Goal: Task Accomplishment & Management: Use online tool/utility

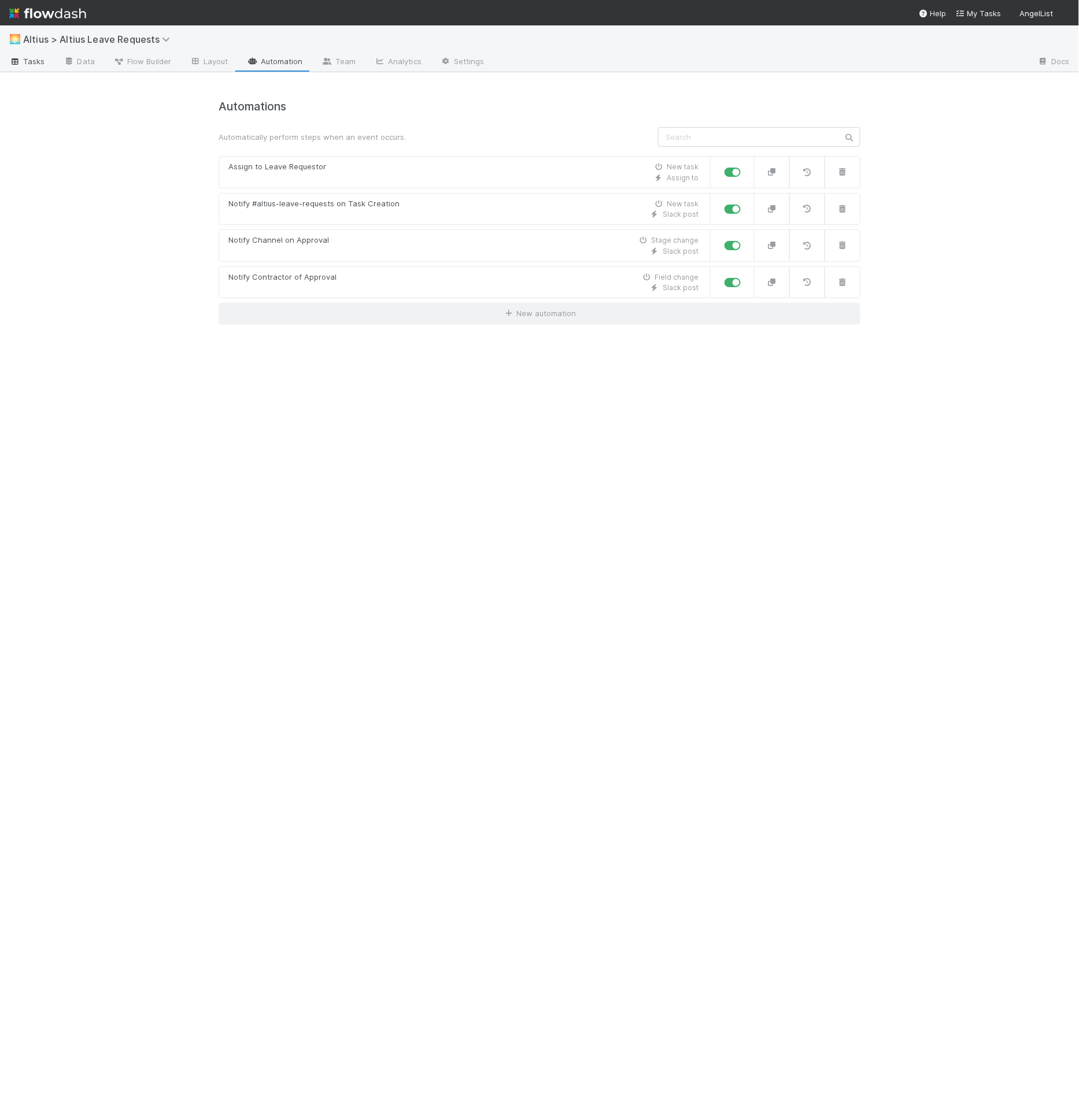
click at [37, 70] on link "Tasks" at bounding box center [27, 61] width 55 height 18
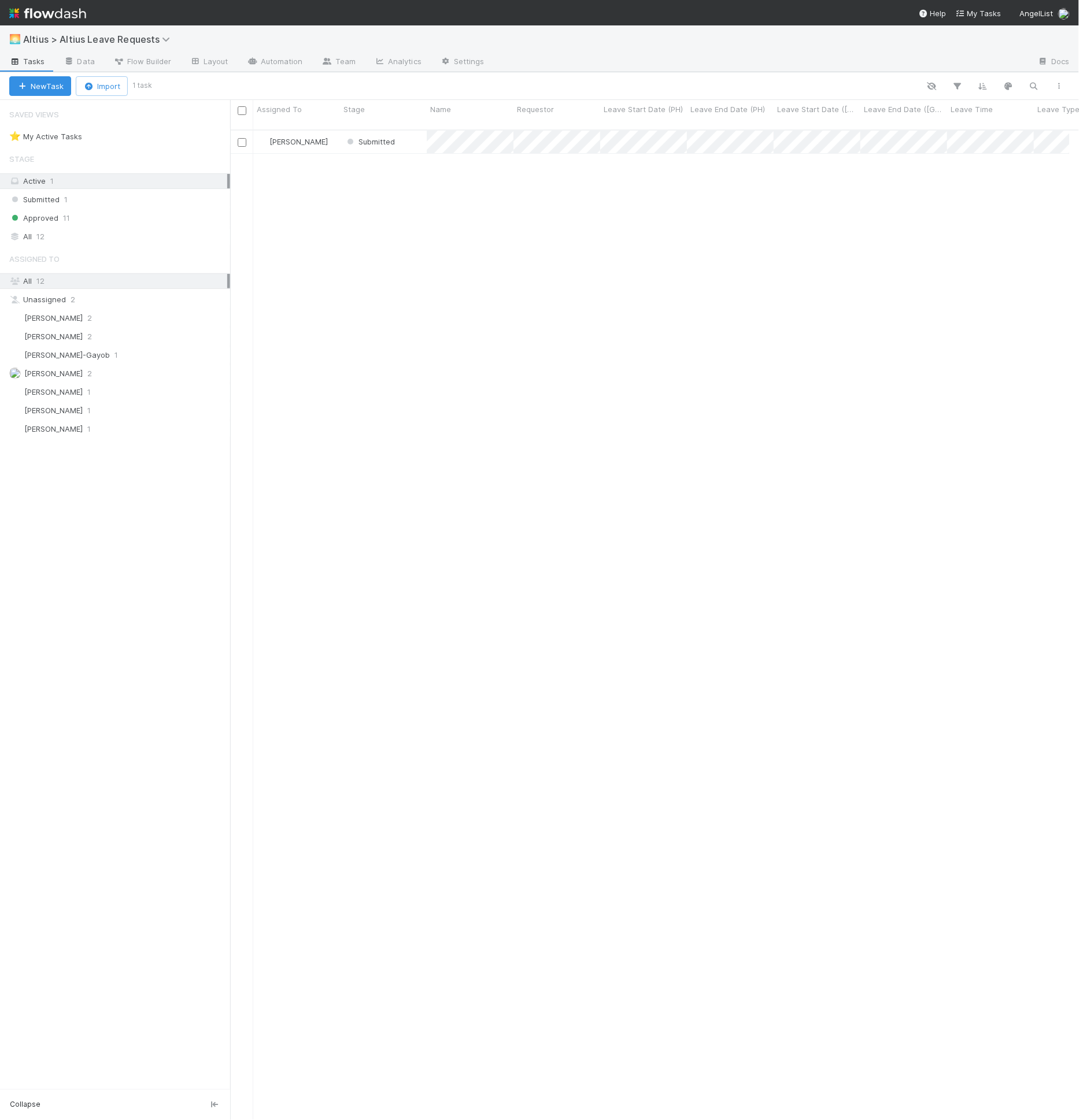
scroll to position [990, 829]
click at [399, 131] on div "Submitted" at bounding box center [383, 141] width 86 height 22
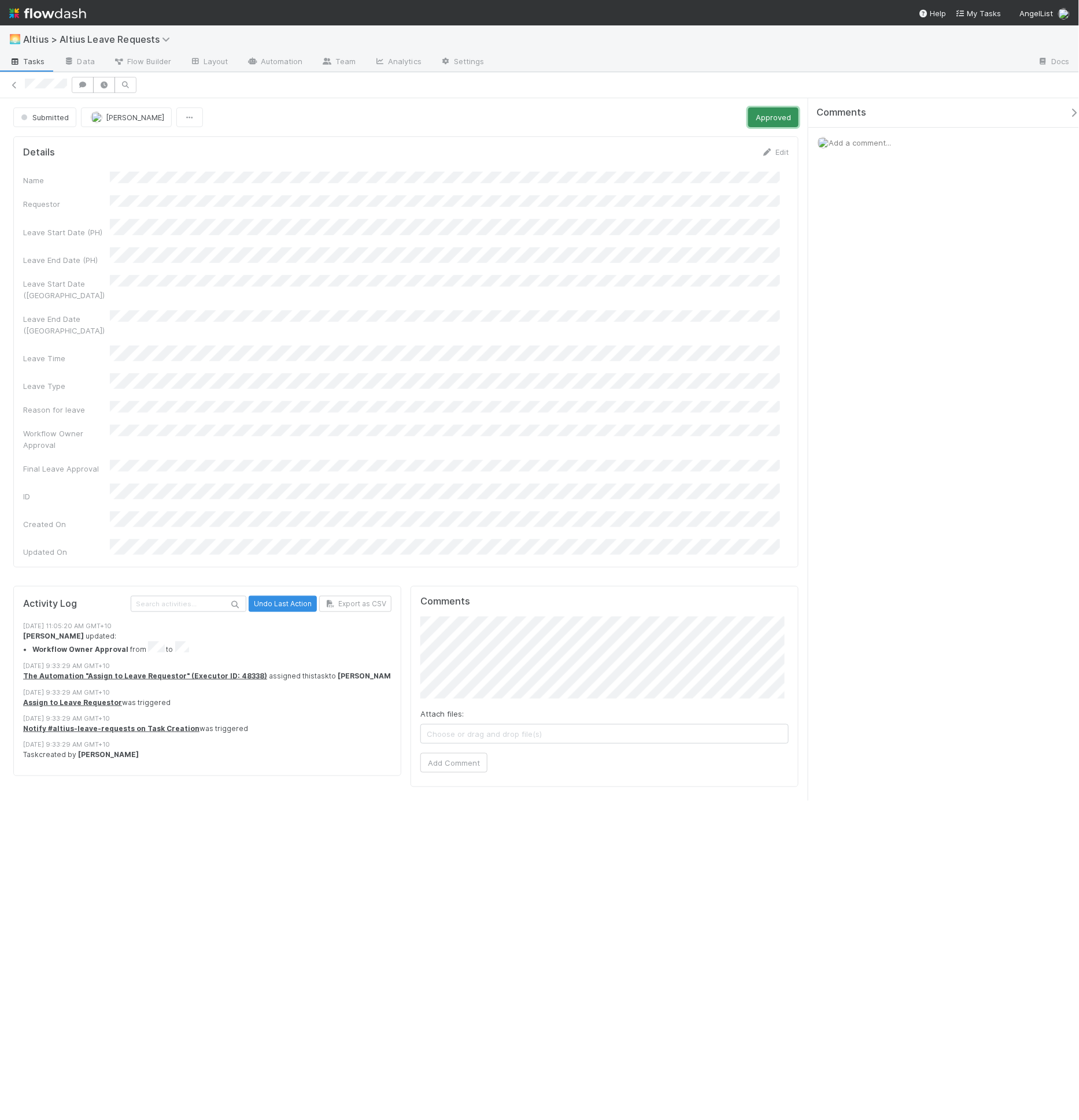
click at [755, 120] on button "Approved" at bounding box center [773, 117] width 50 height 19
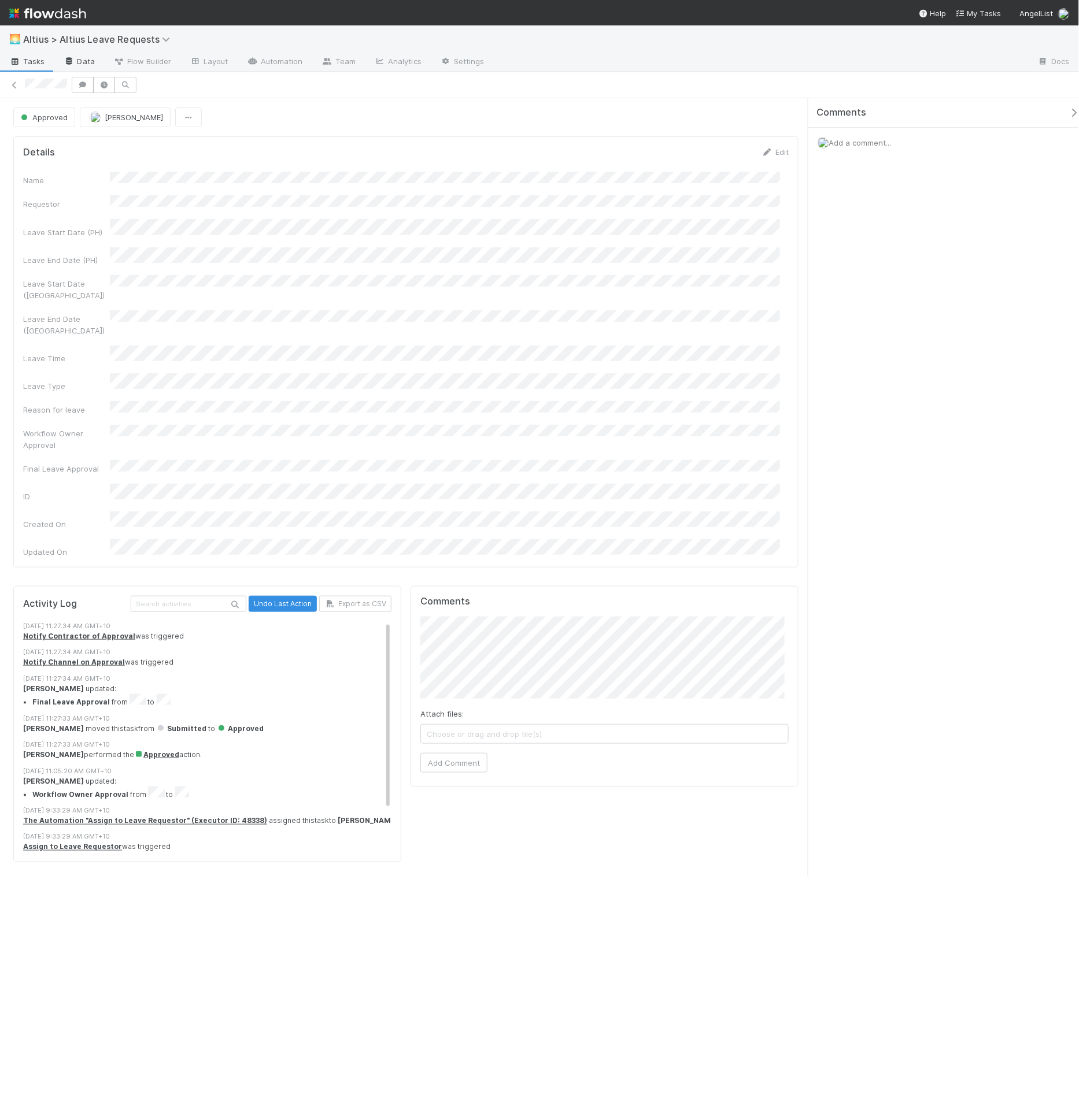
click at [94, 64] on link "Data" at bounding box center [80, 61] width 50 height 18
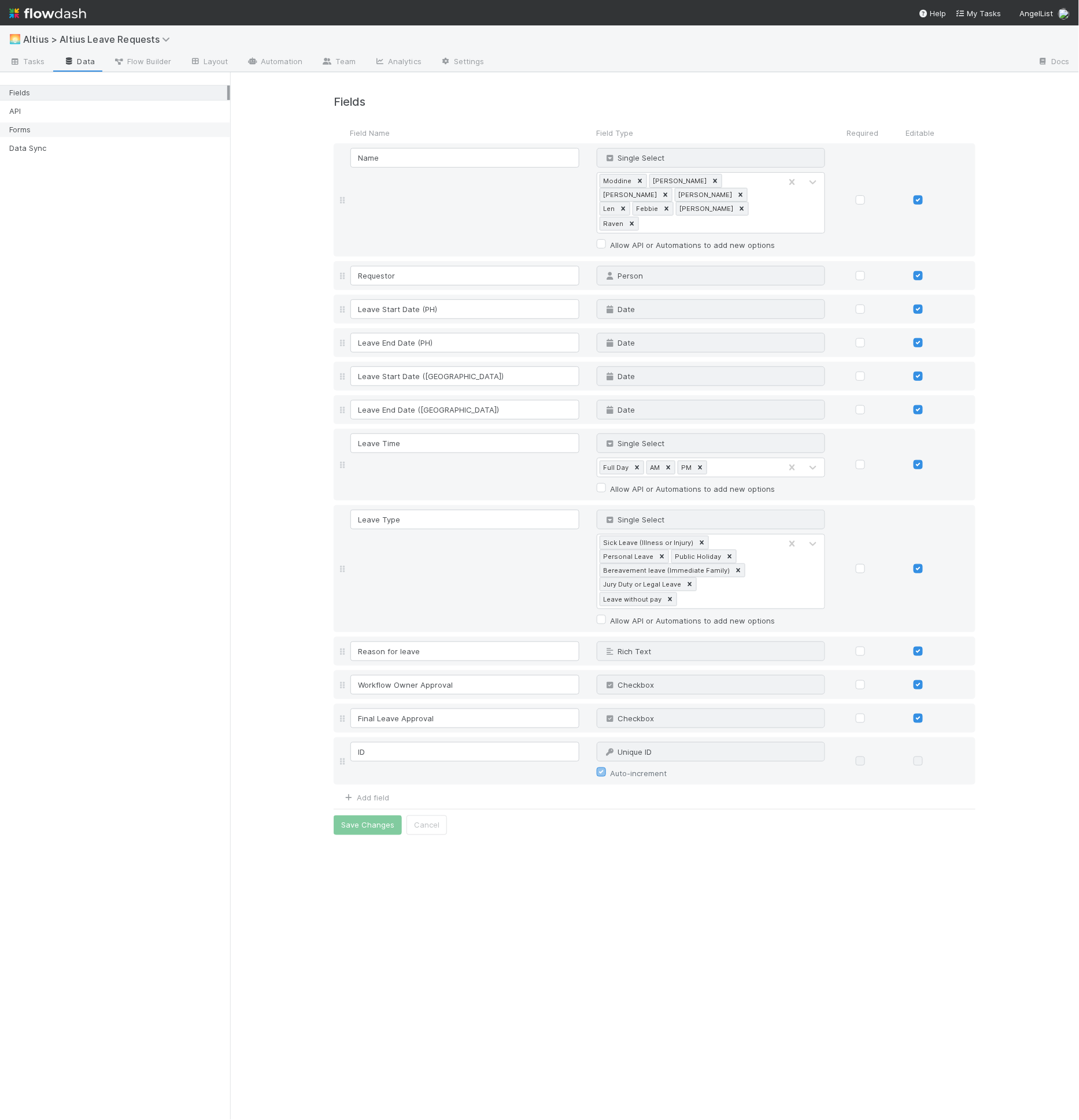
click at [140, 130] on div "Forms" at bounding box center [118, 130] width 218 height 14
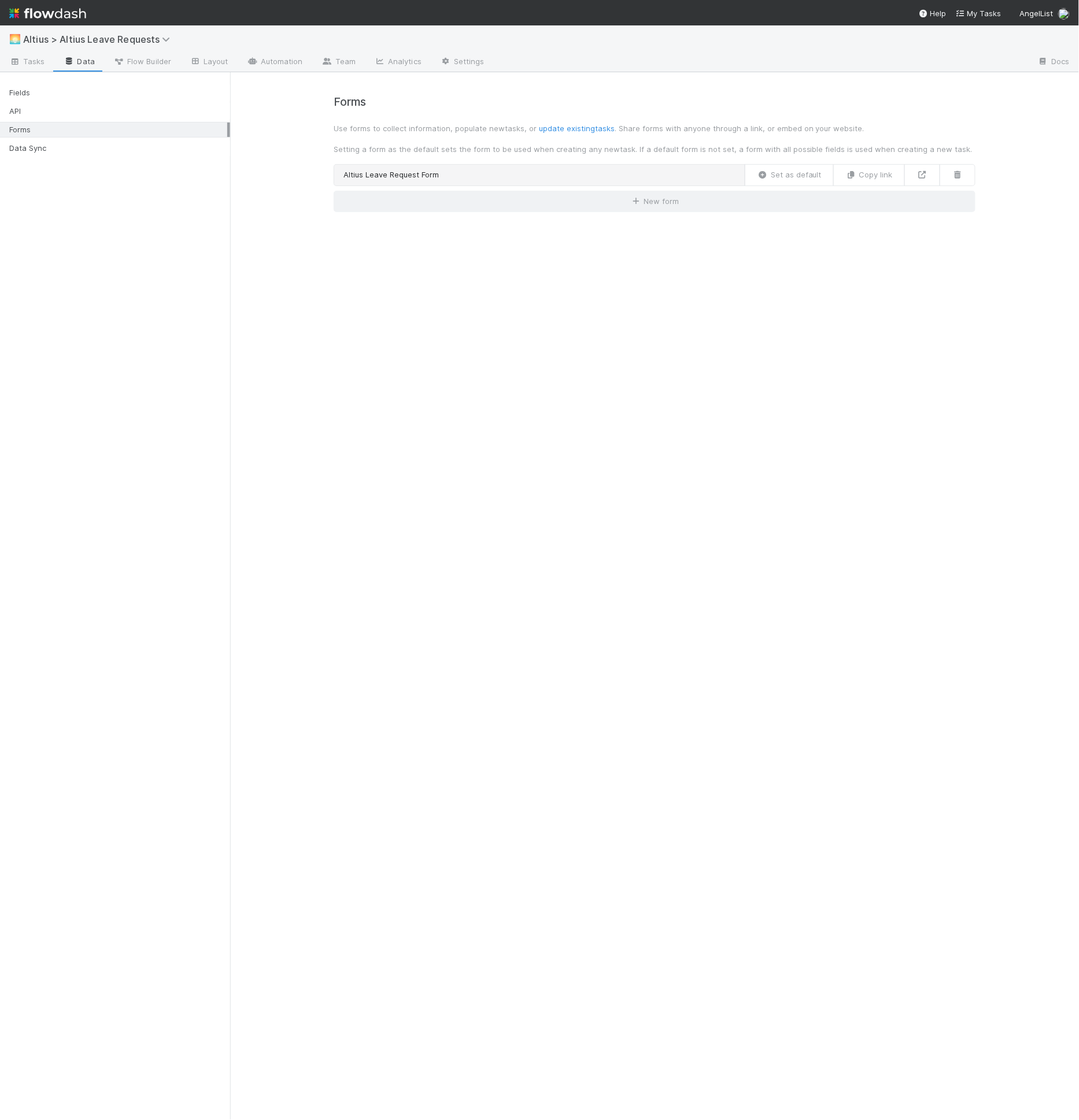
drag, startPoint x: 379, startPoint y: 156, endPoint x: 383, endPoint y: 168, distance: 12.6
click at [380, 157] on div "Forms Use forms to collect information, populate new tasks , or update existing…" at bounding box center [655, 154] width 659 height 117
click at [383, 168] on link "Altius Leave Request Form" at bounding box center [540, 175] width 412 height 22
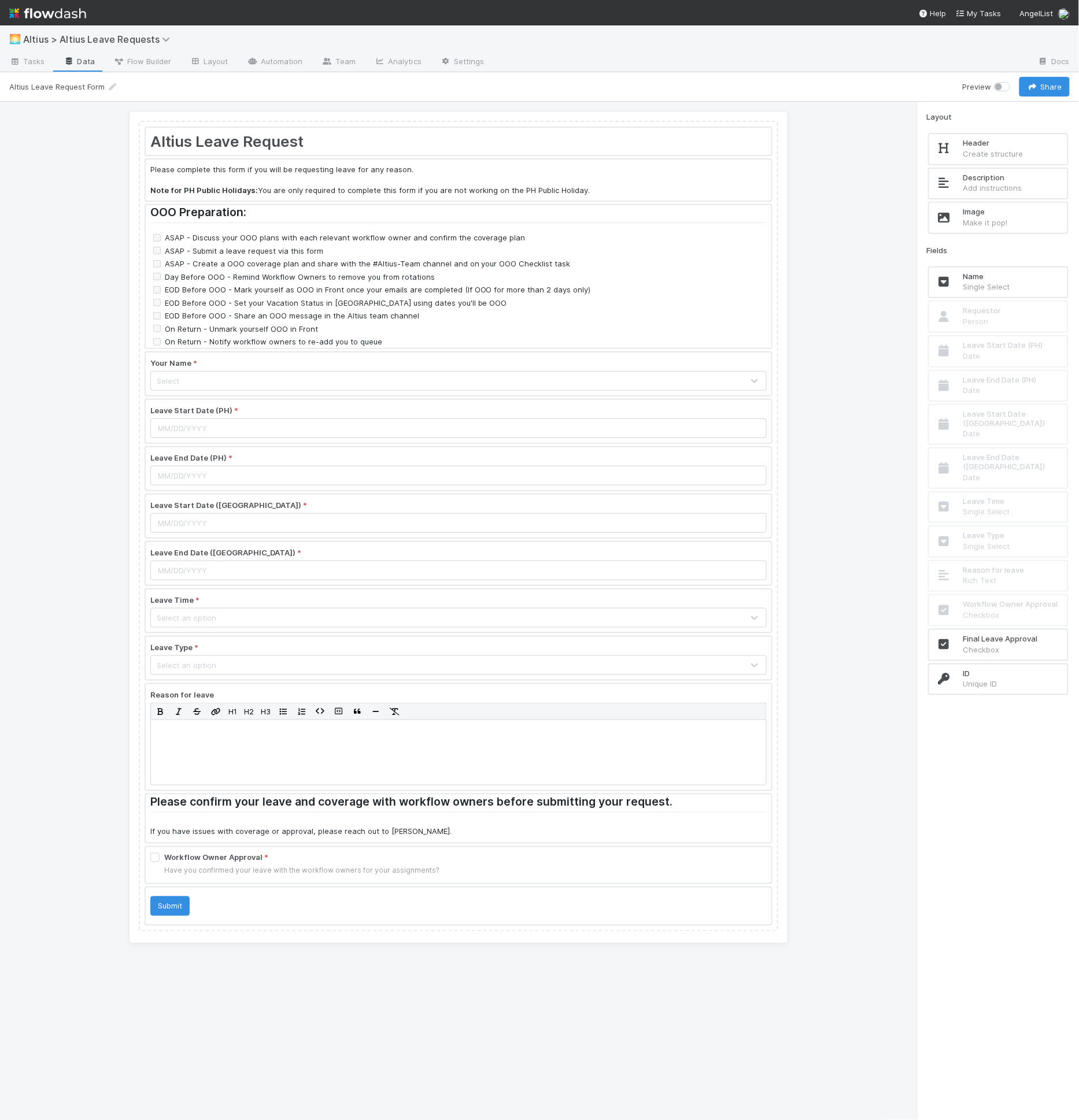
click at [445, 241] on div at bounding box center [459, 276] width 626 height 143
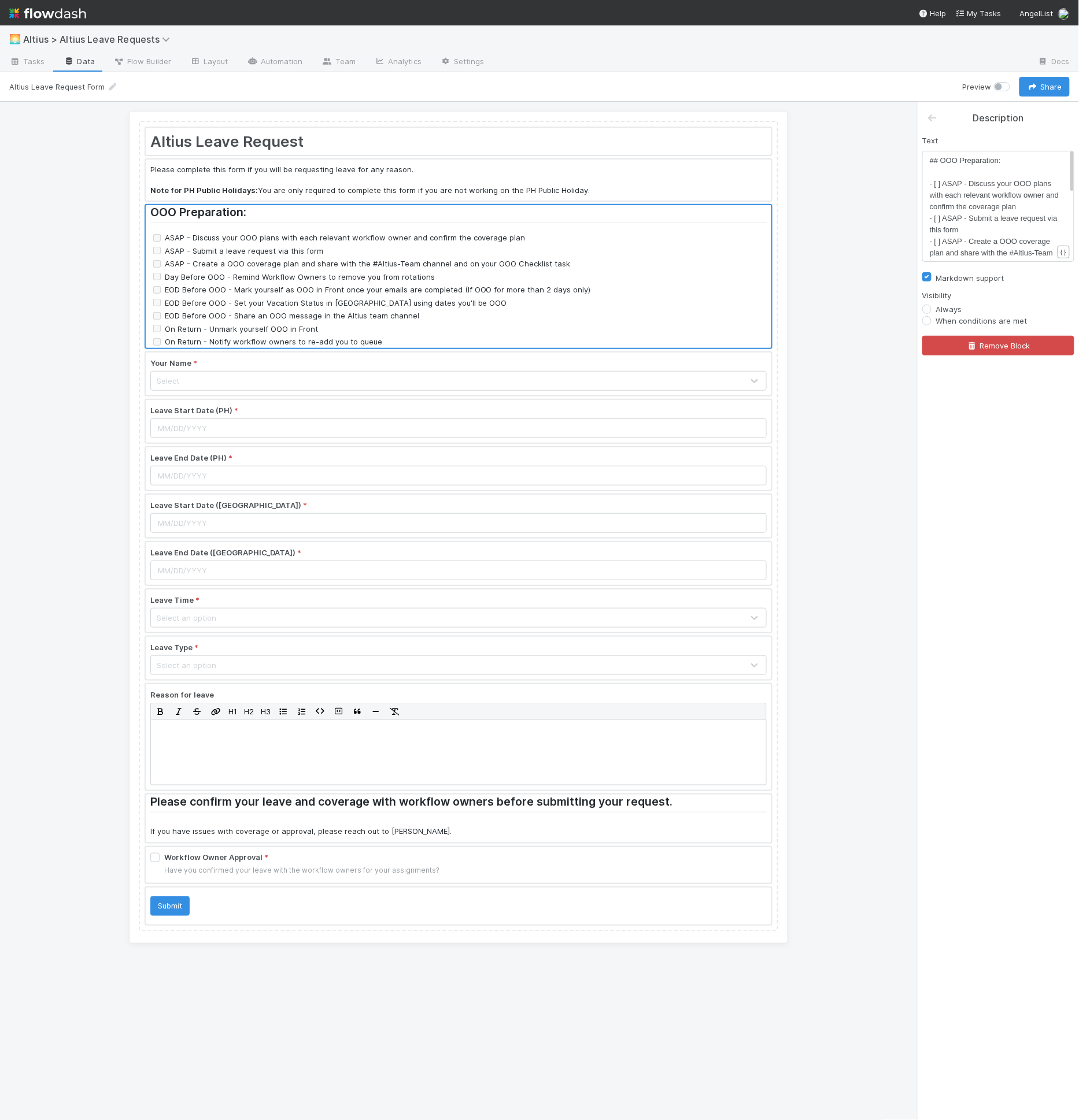
click at [490, 111] on div "Altius Leave Request Please complete this form if you will be requesting leave …" at bounding box center [458, 528] width 659 height 833
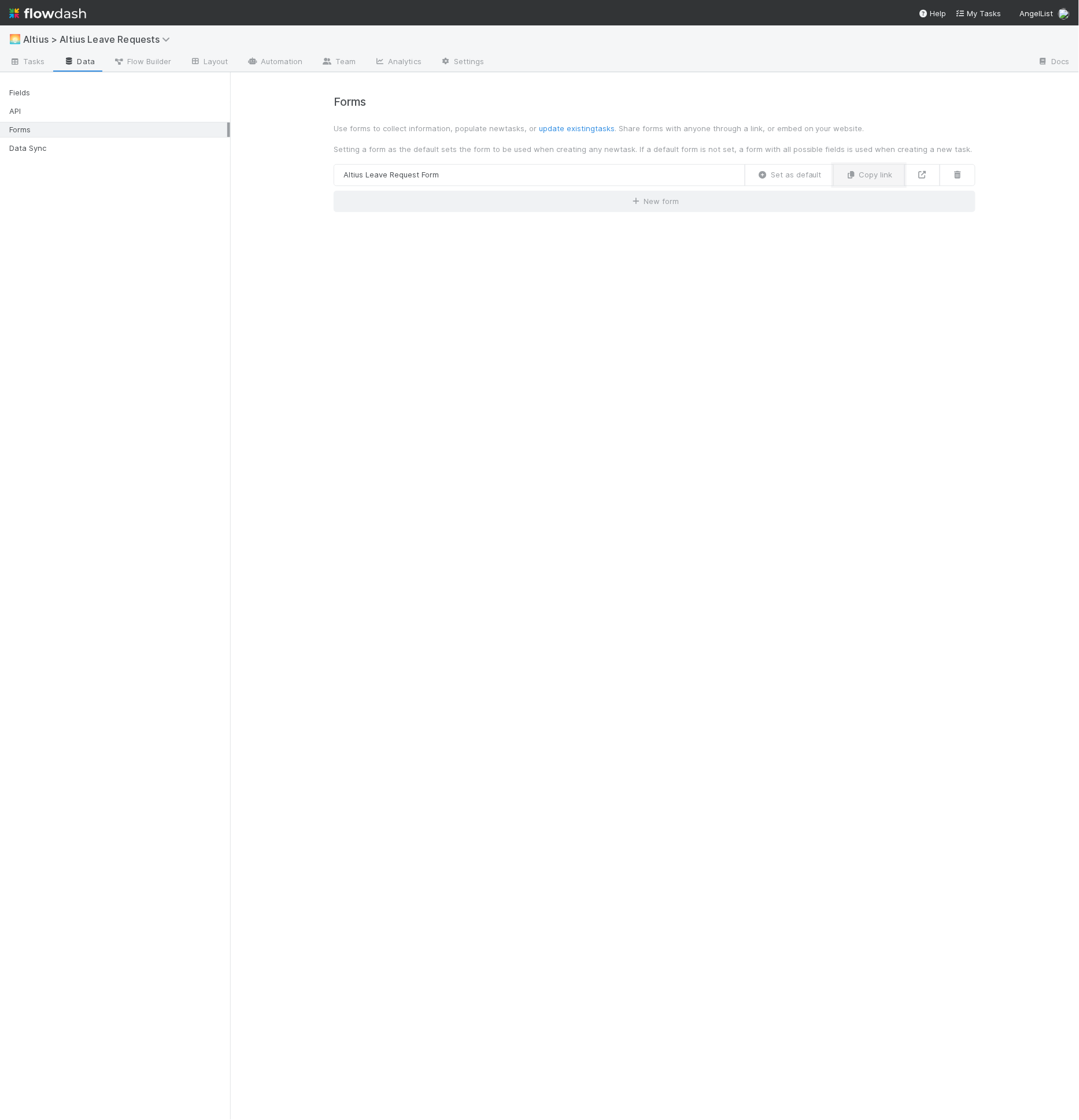
click at [875, 182] on button "Copy link" at bounding box center [869, 175] width 72 height 22
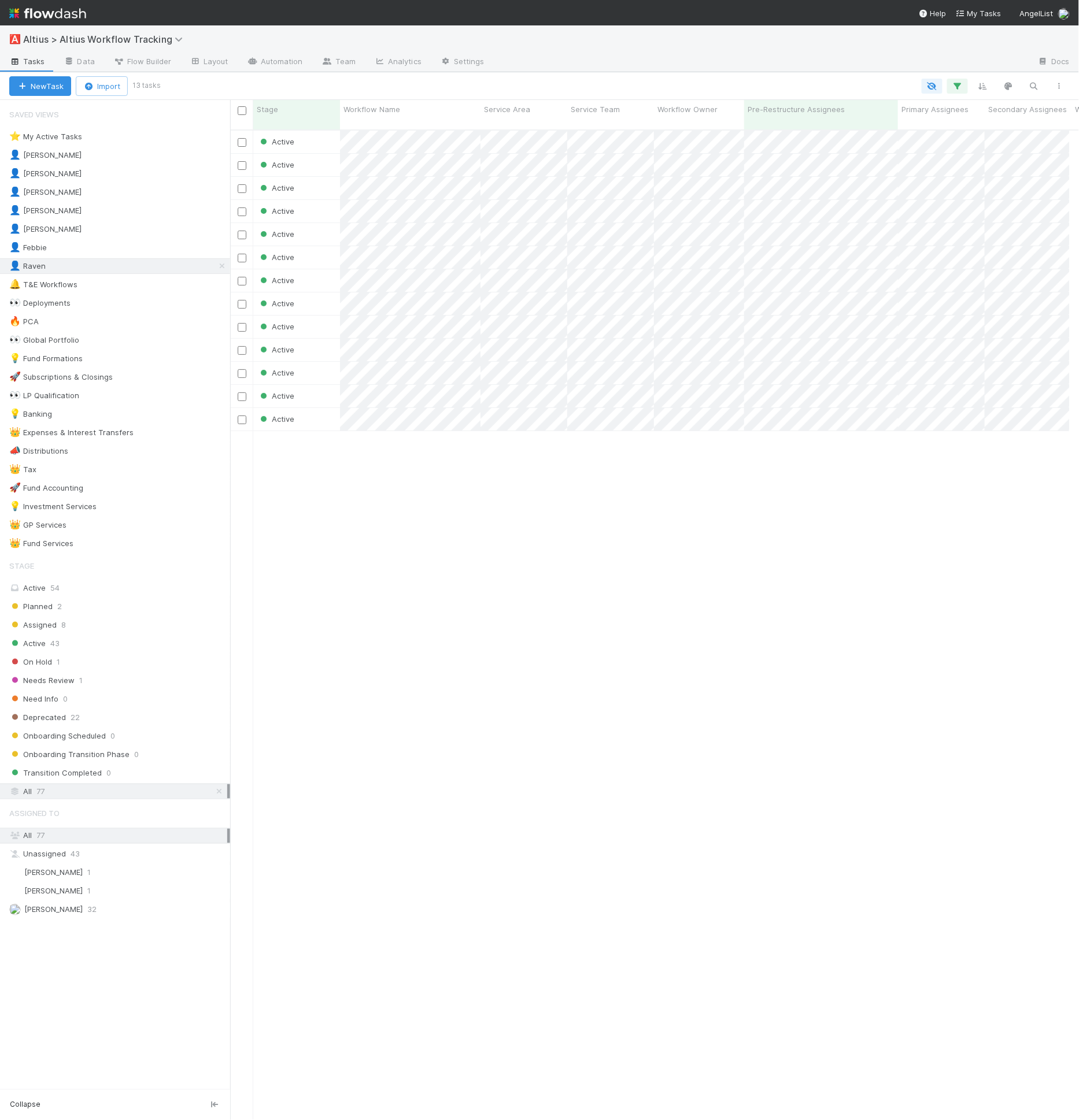
scroll to position [10, 10]
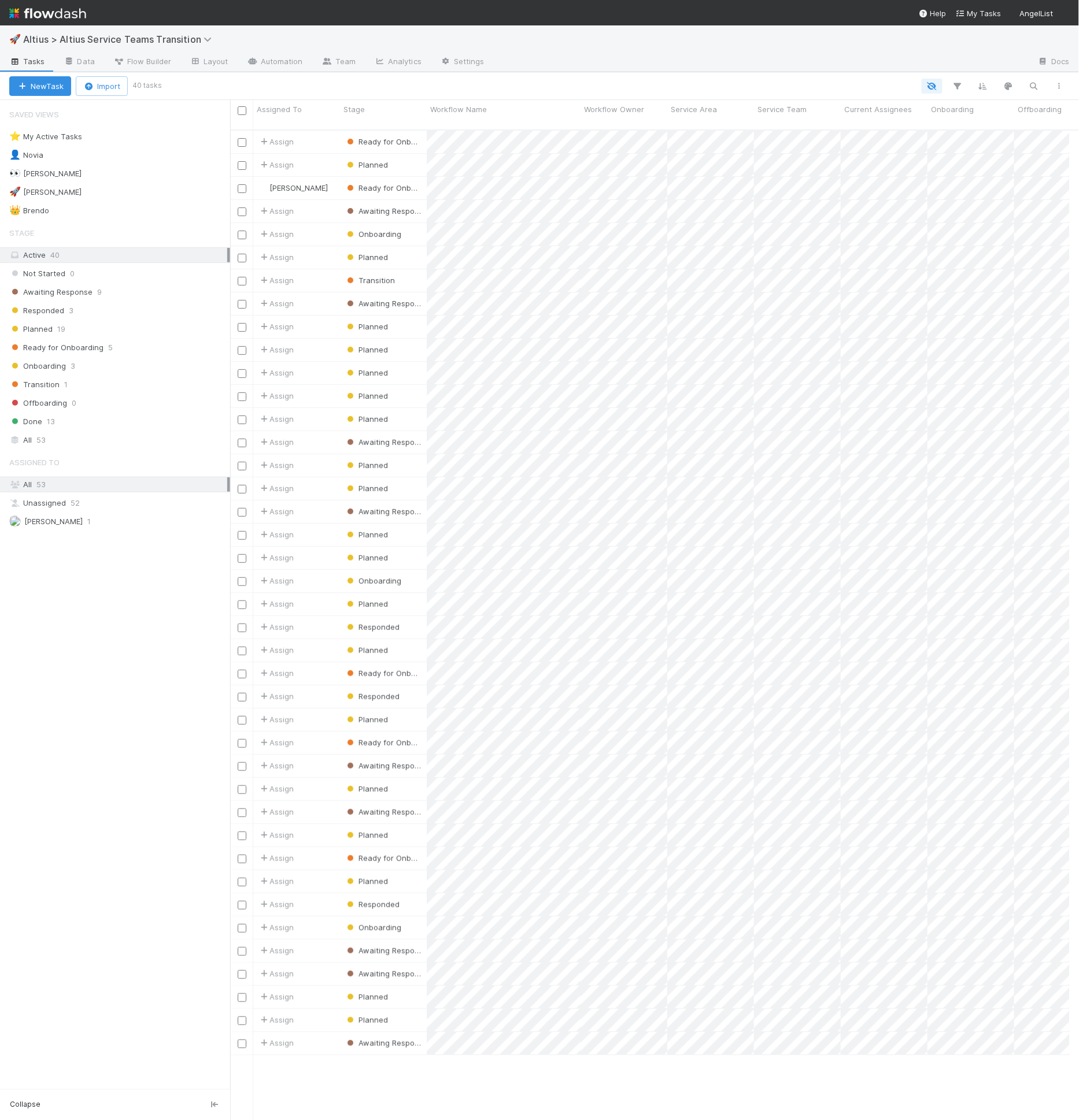
scroll to position [990, 829]
click at [318, 63] on link "Team" at bounding box center [338, 61] width 53 height 18
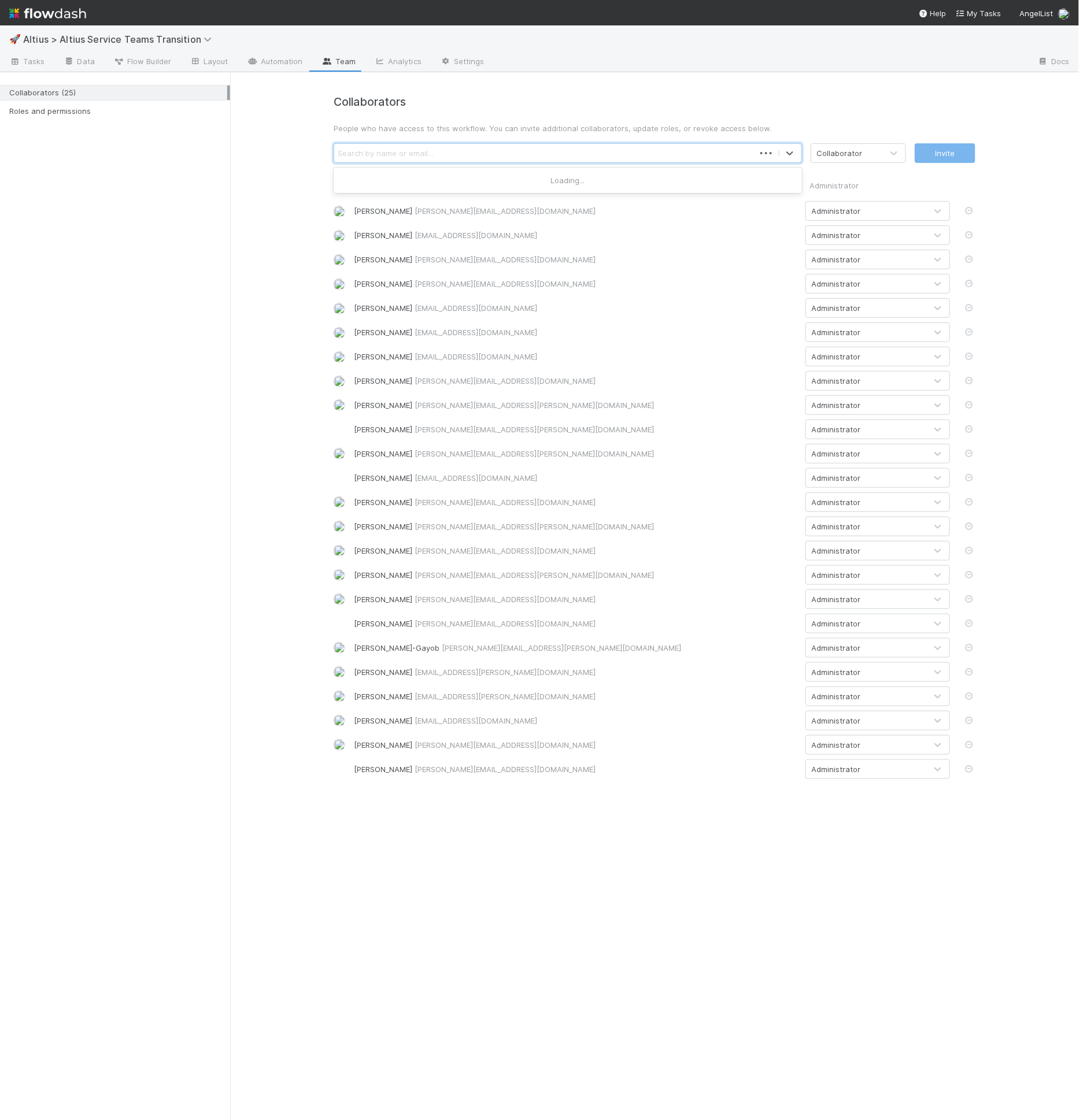
click at [491, 159] on div "Search by name or email..." at bounding box center [544, 153] width 420 height 18
click at [602, 124] on p "People who have access to this workflow. You can invite additional collaborator…" at bounding box center [655, 129] width 642 height 12
drag, startPoint x: 614, startPoint y: 107, endPoint x: 618, endPoint y: 99, distance: 8.9
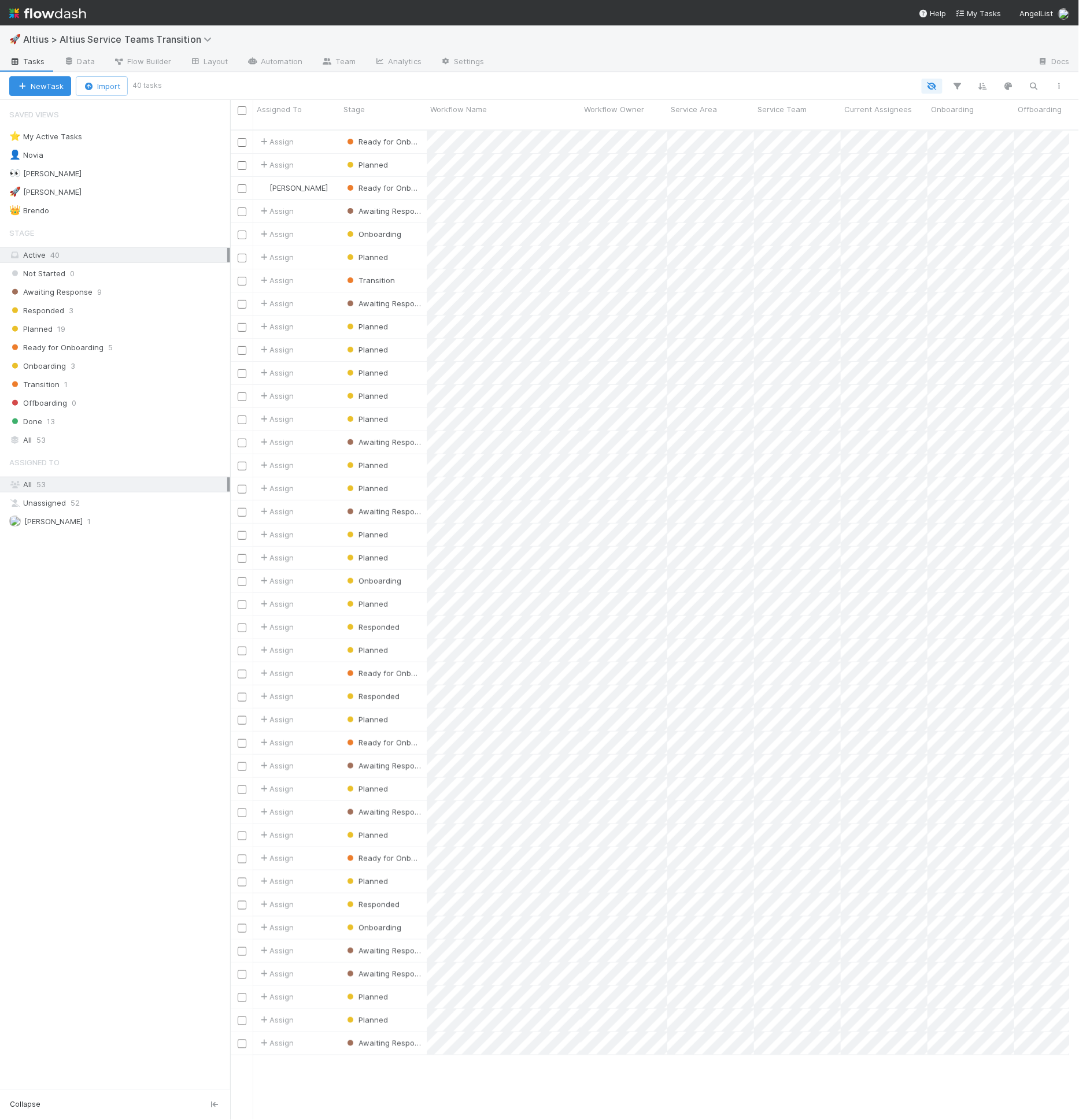
scroll to position [10, 10]
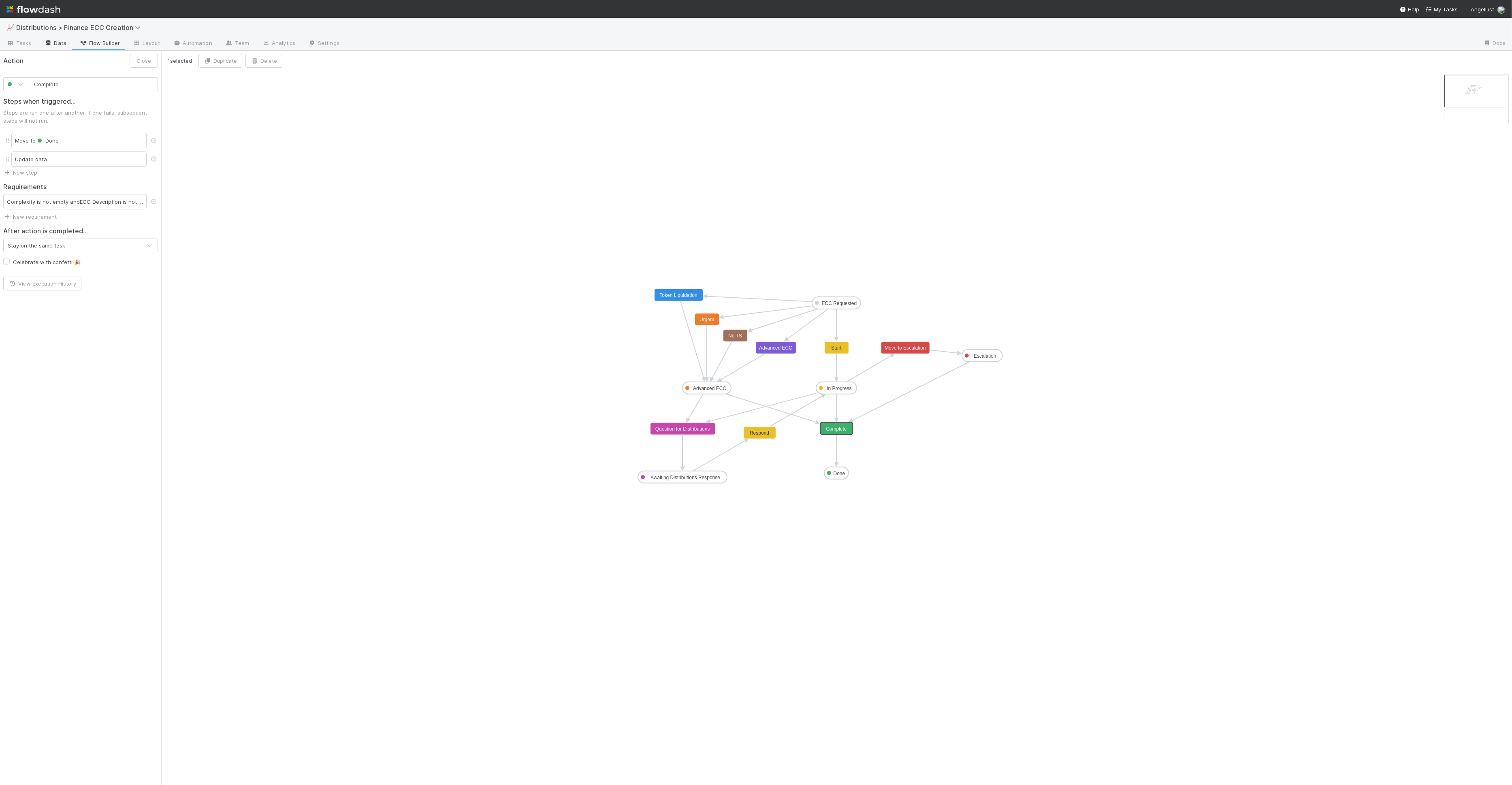
click at [42, 45] on link "Data" at bounding box center [56, 43] width 35 height 13
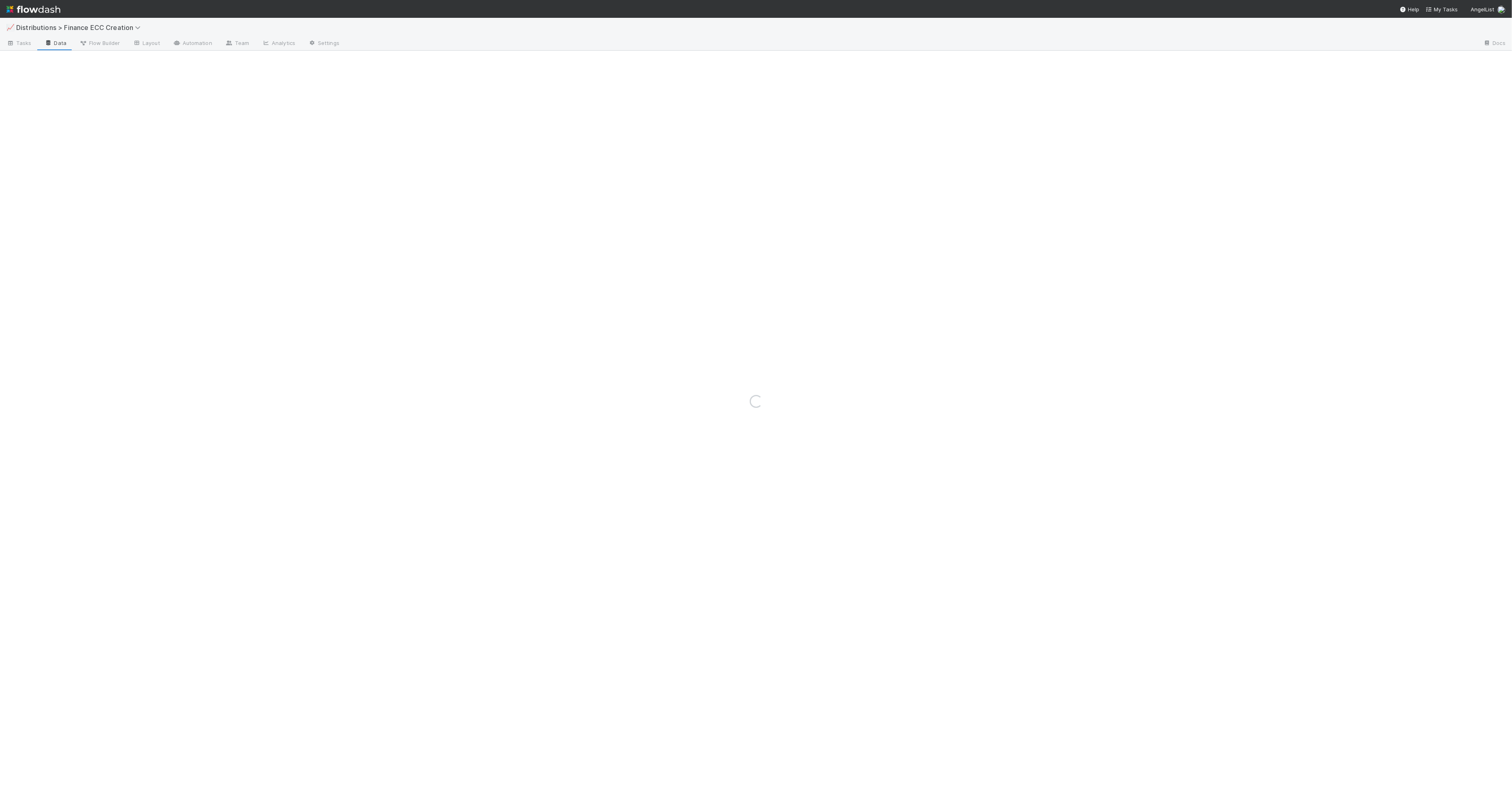
click at [25, 45] on div "Loading..." at bounding box center [756, 402] width 1512 height 768
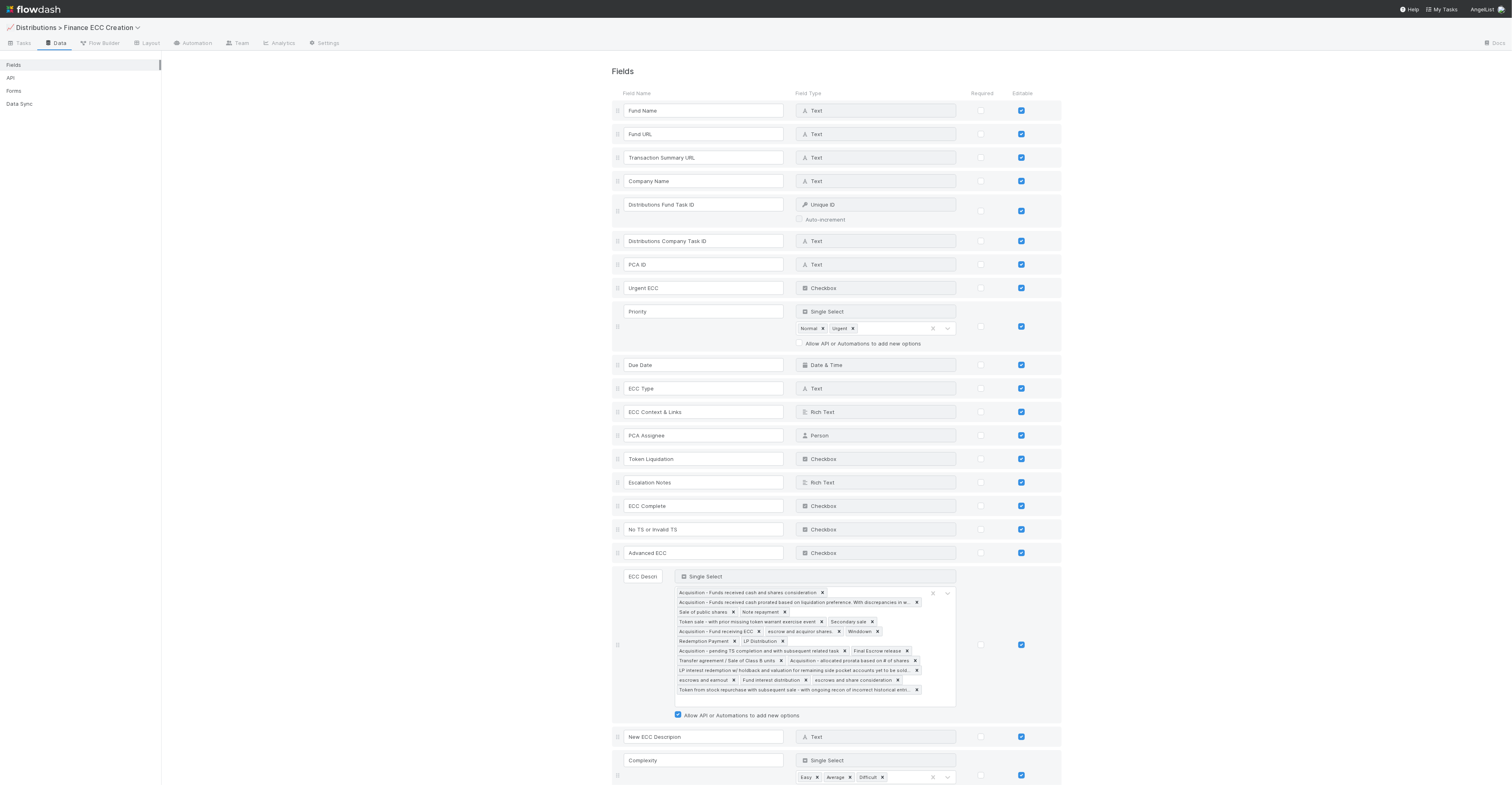
click at [25, 45] on span "Tasks" at bounding box center [19, 43] width 25 height 8
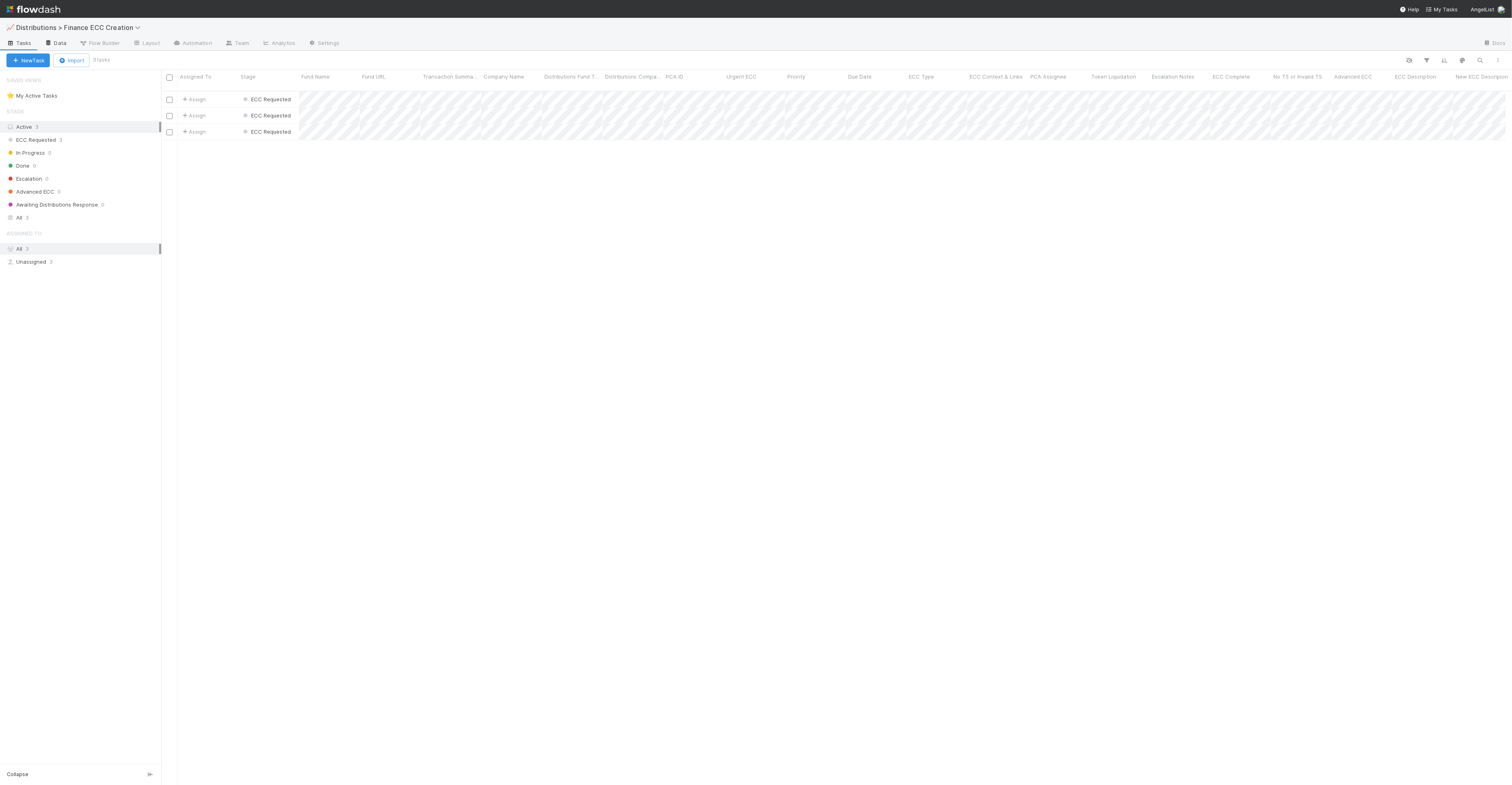
scroll to position [694, 1337]
click at [191, 40] on link "Automation" at bounding box center [193, 43] width 52 height 13
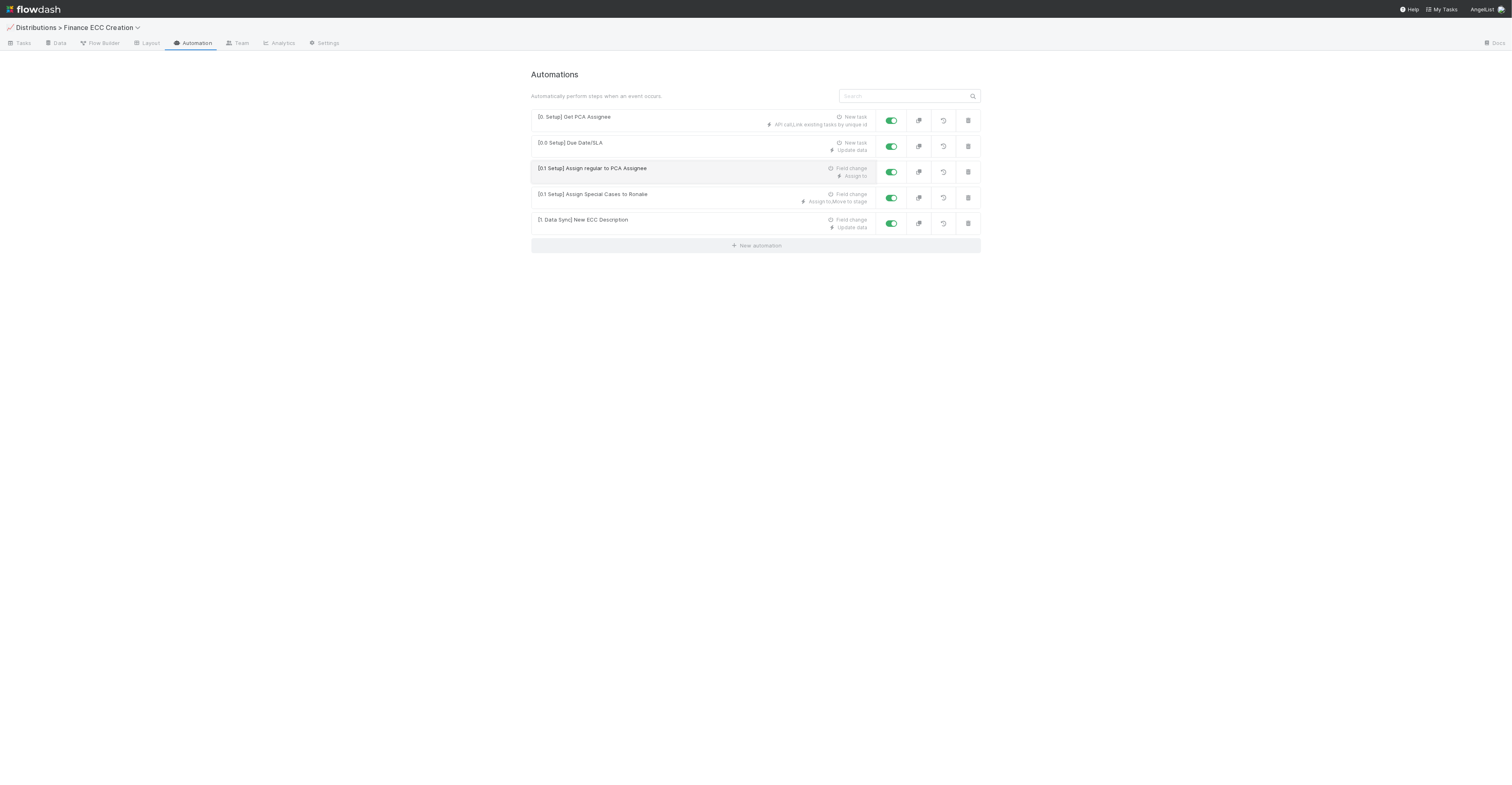
click at [638, 176] on div "Assign to" at bounding box center [703, 176] width 330 height 7
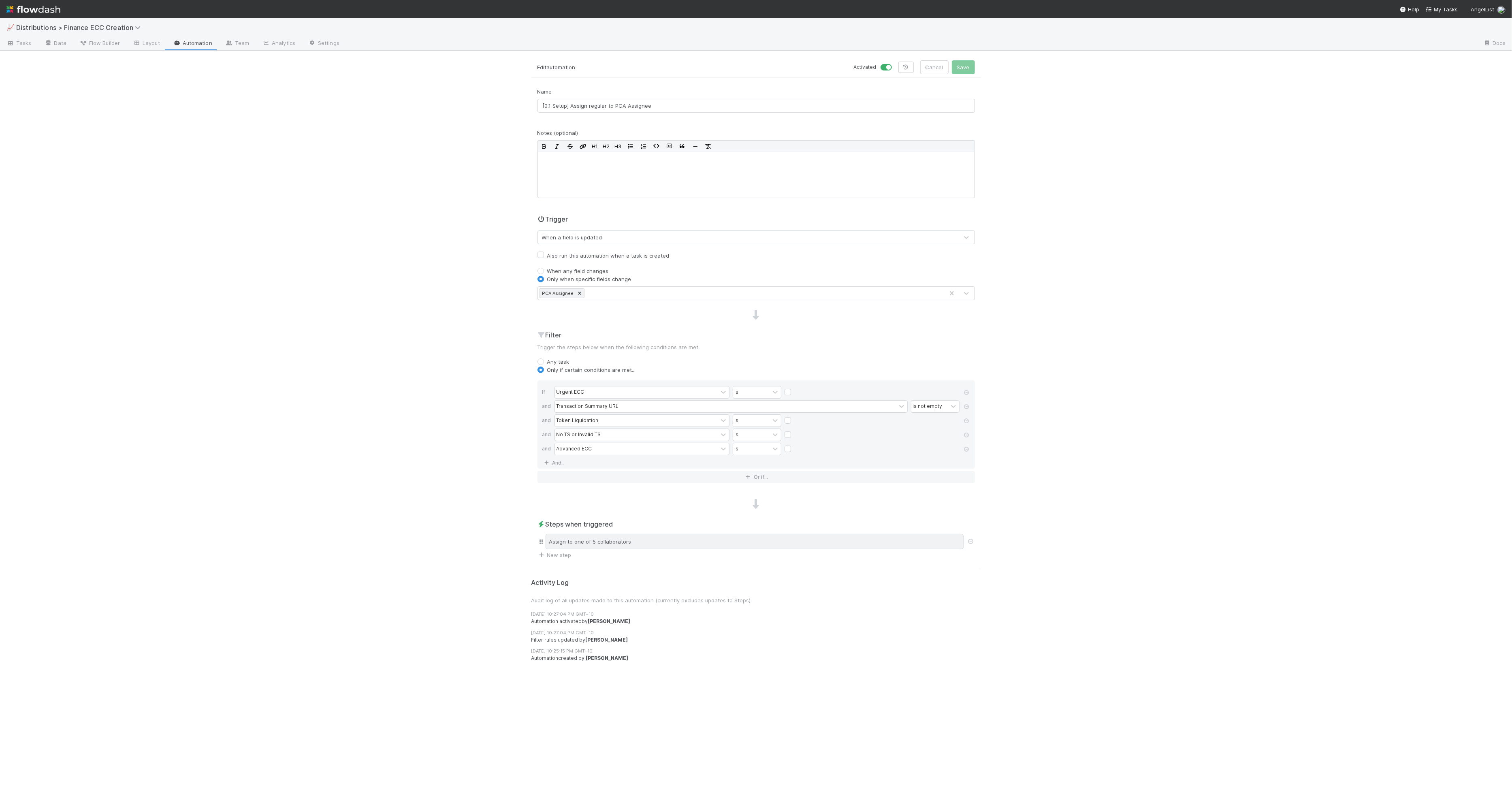
click at [615, 539] on div "Assign to one of 5 collaborators" at bounding box center [755, 541] width 418 height 15
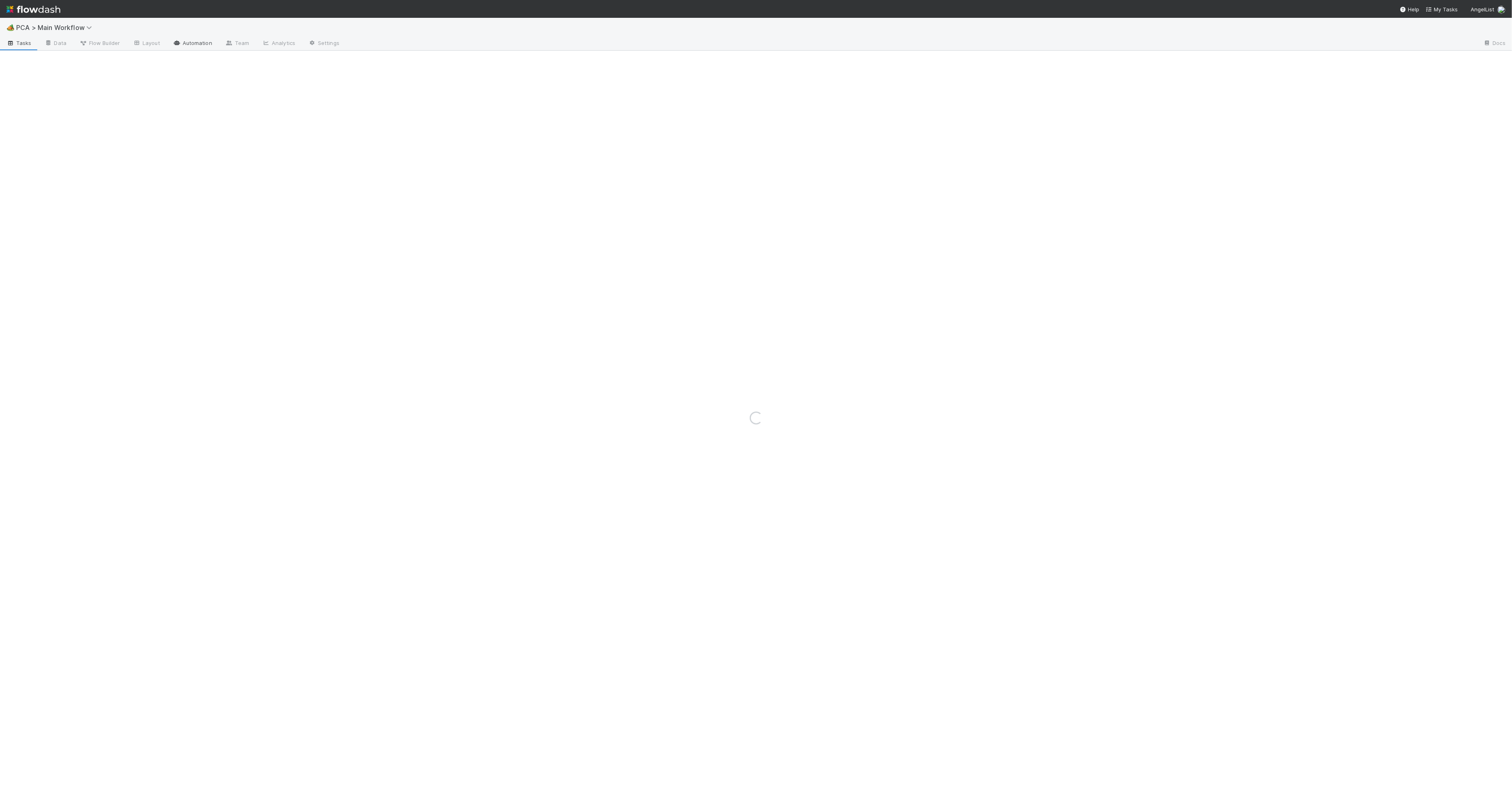
click at [177, 43] on icon at bounding box center [177, 42] width 8 height 5
click at [179, 42] on div "Loading..." at bounding box center [756, 402] width 1512 height 768
click at [180, 42] on div "Loading..." at bounding box center [756, 402] width 1512 height 768
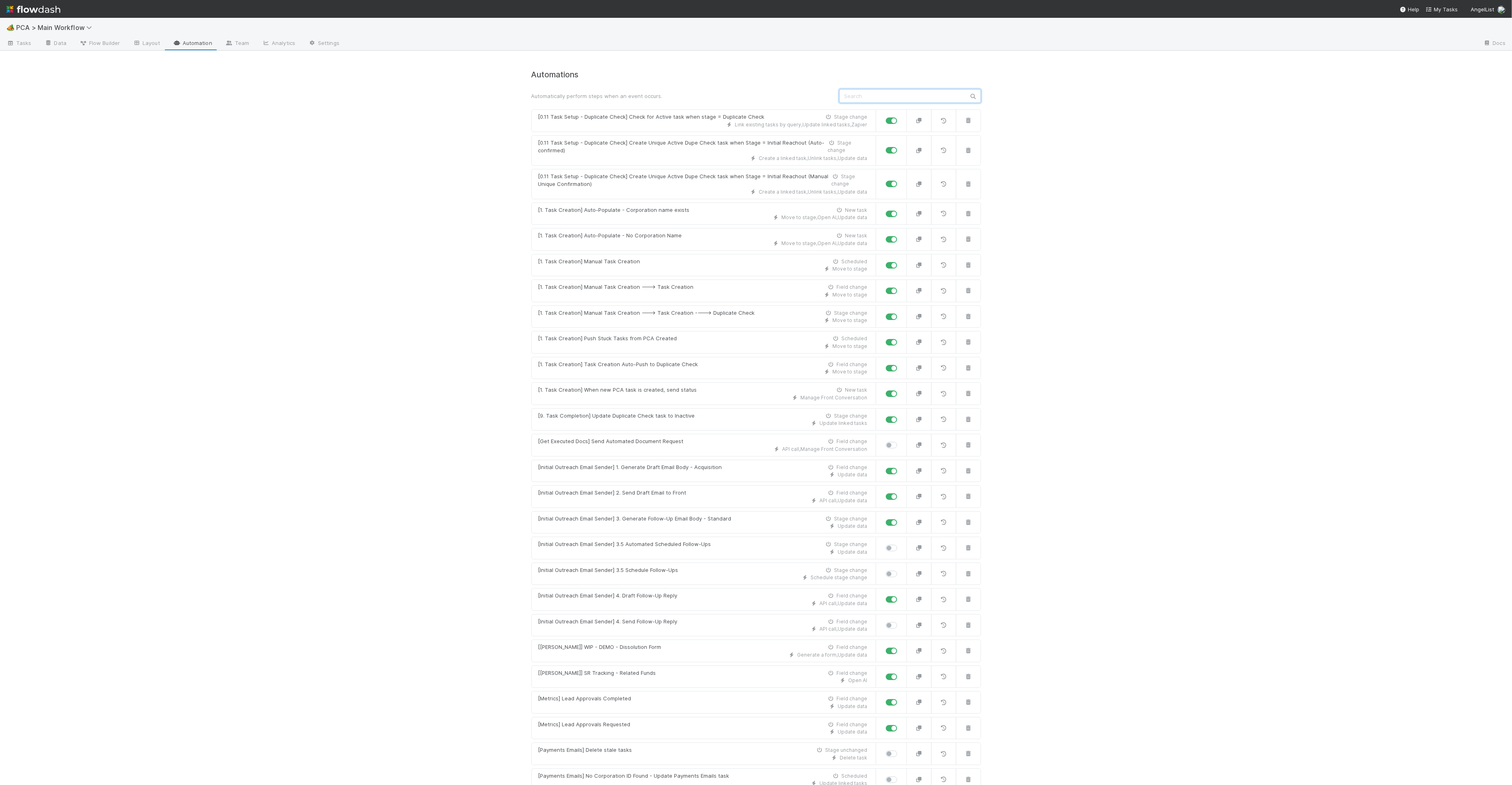
click at [889, 92] on input "text" at bounding box center [910, 96] width 142 height 13
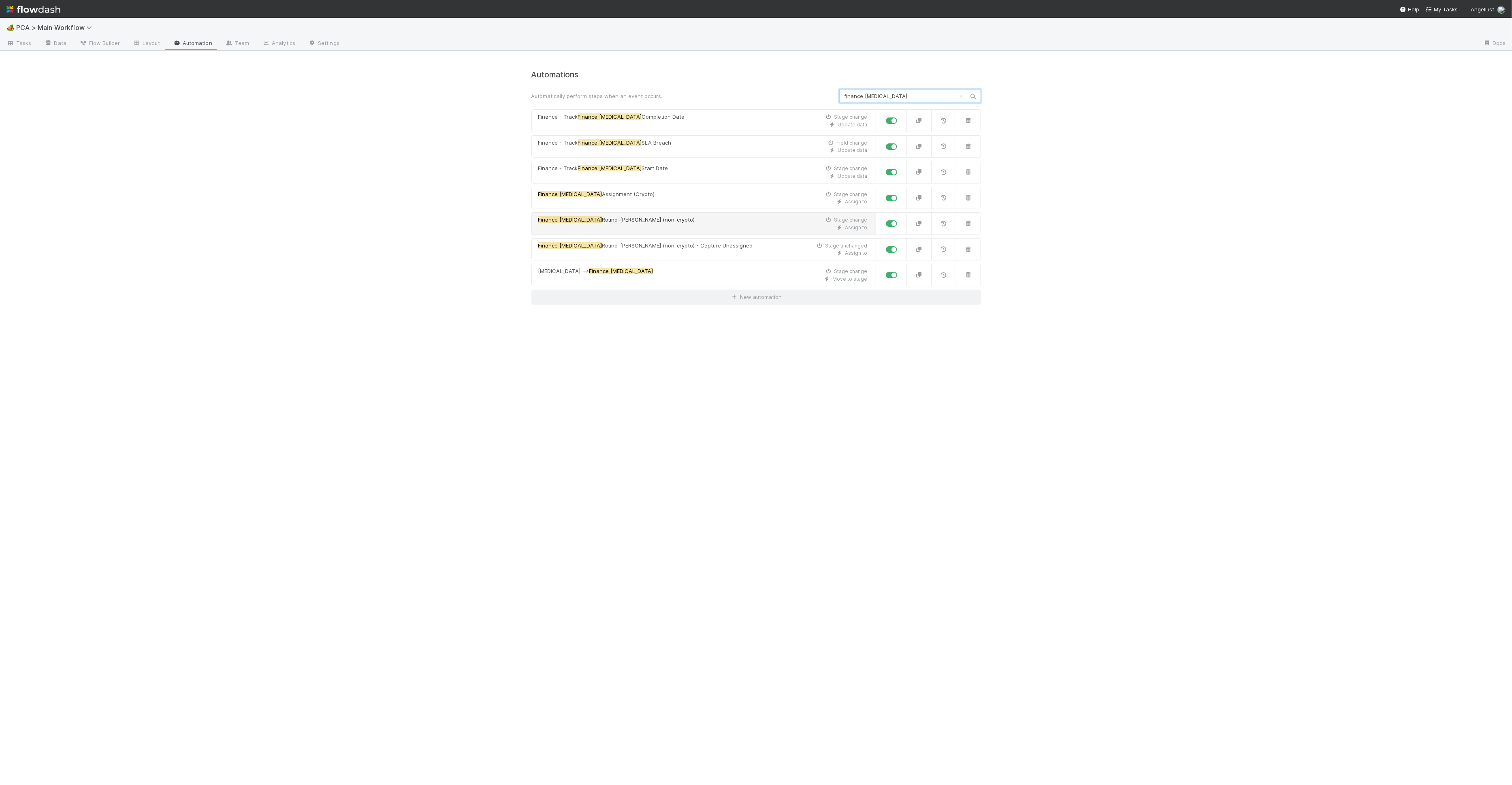
type input "finance [MEDICAL_DATA]"
click at [702, 221] on div "Finance [MEDICAL_DATA] Round-[PERSON_NAME] (non-crypto) Stage change" at bounding box center [703, 220] width 330 height 8
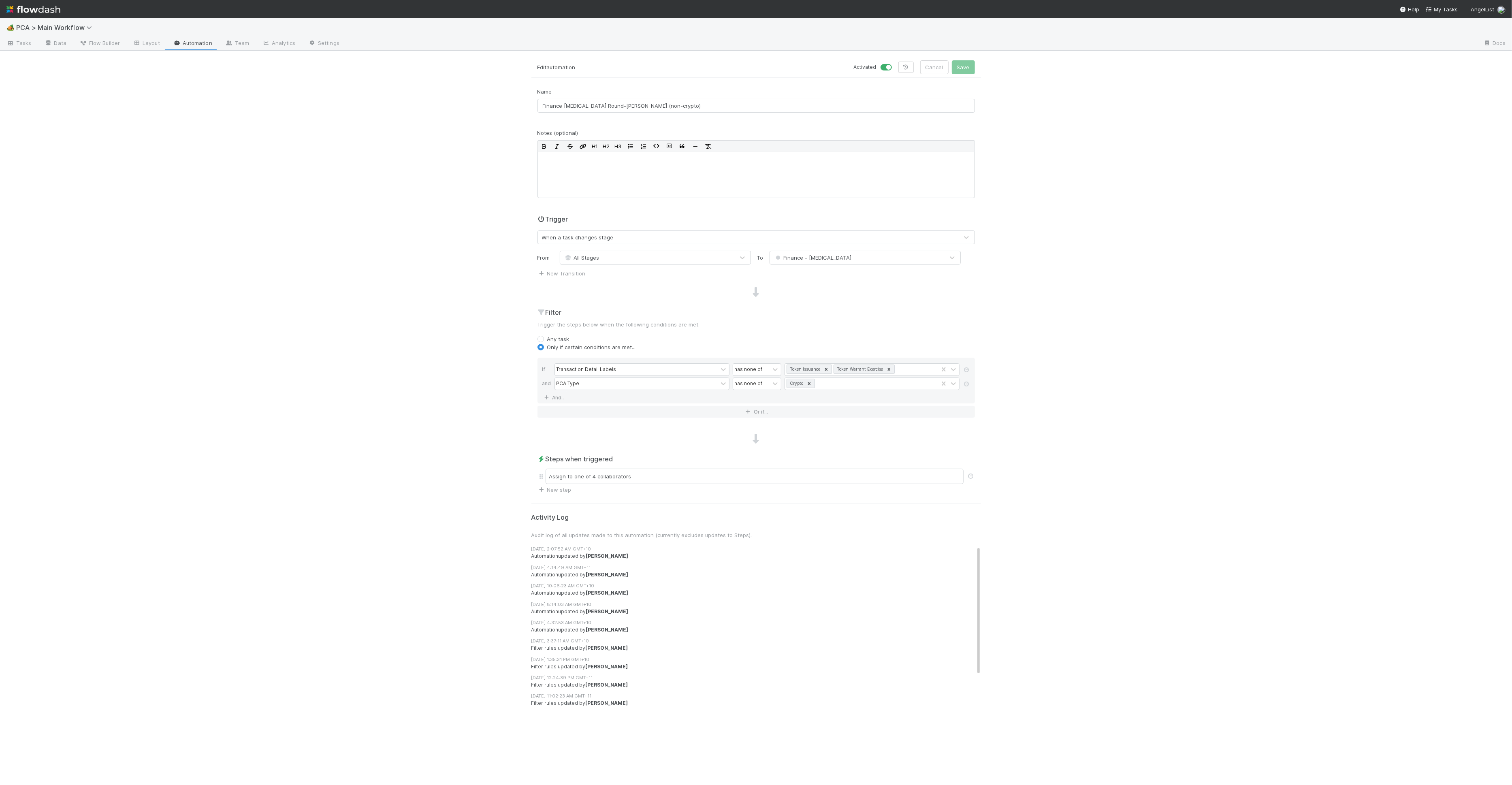
click at [717, 485] on div "Steps when triggered Assign to one of 4 collaborators New step" at bounding box center [756, 474] width 450 height 40
click at [722, 479] on div "Assign to one of 4 collaborators" at bounding box center [755, 476] width 418 height 15
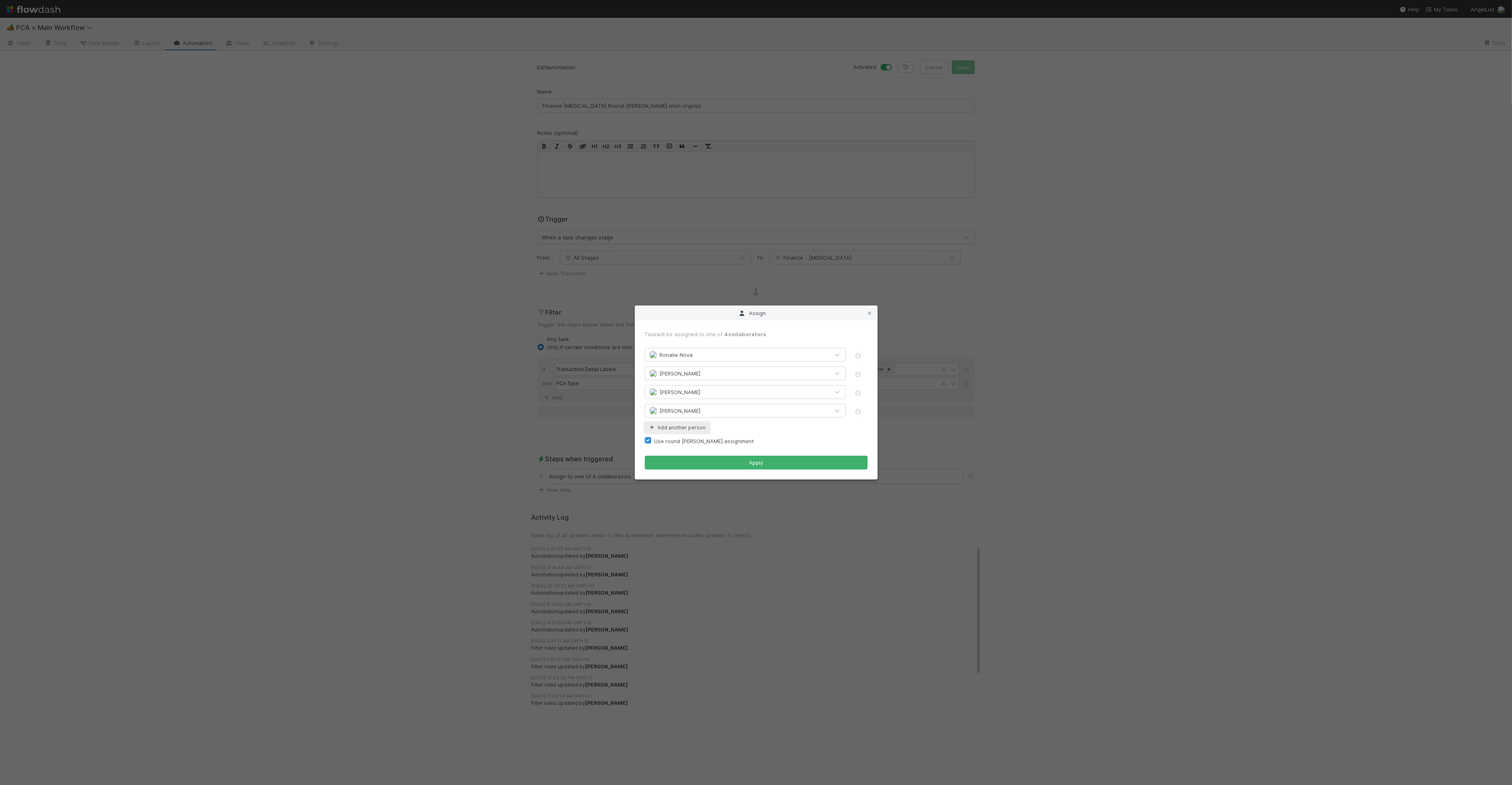
click at [688, 426] on button "Add another person" at bounding box center [677, 428] width 65 height 11
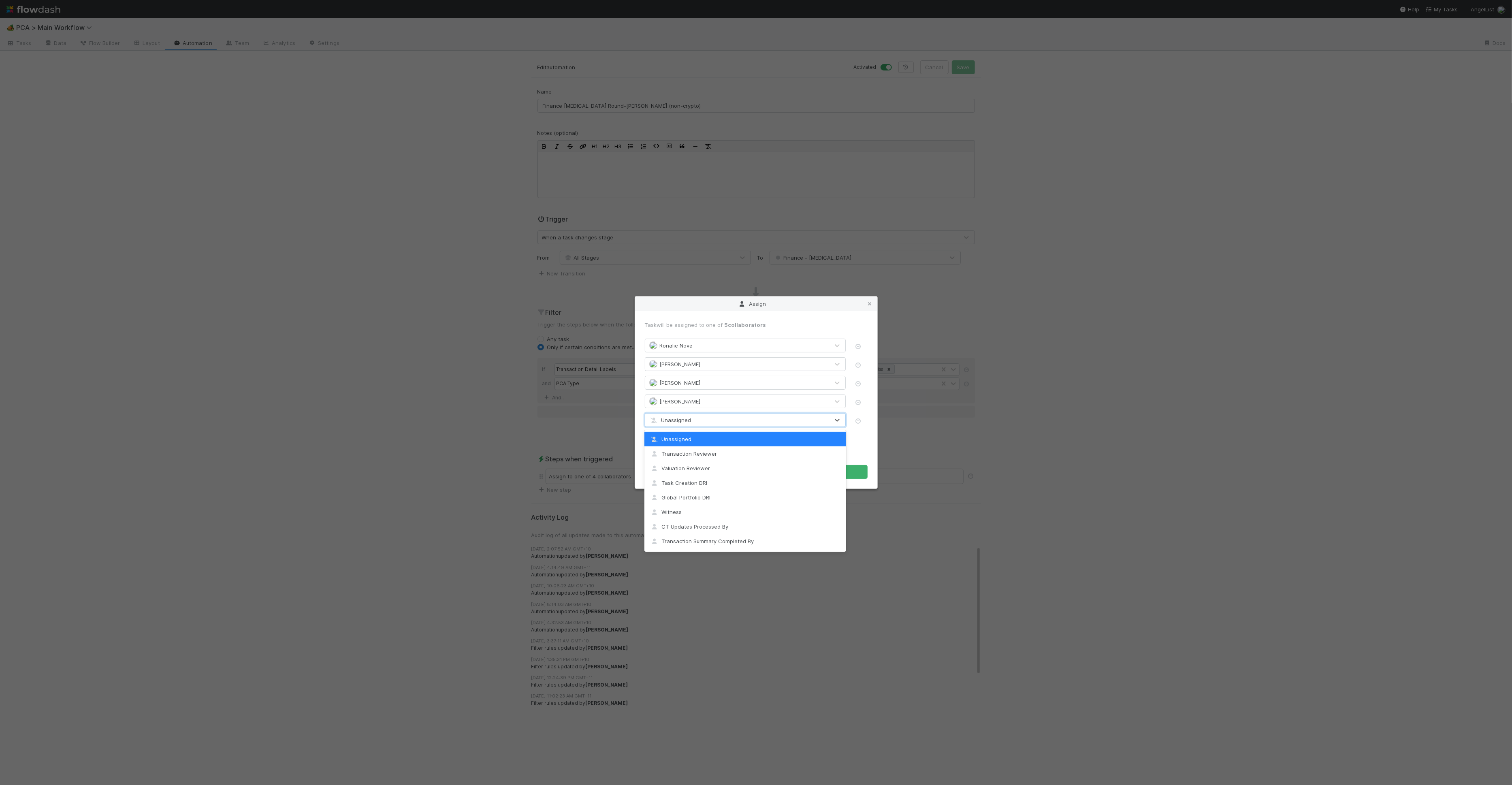
click at [690, 416] on div "Unassigned" at bounding box center [736, 420] width 184 height 13
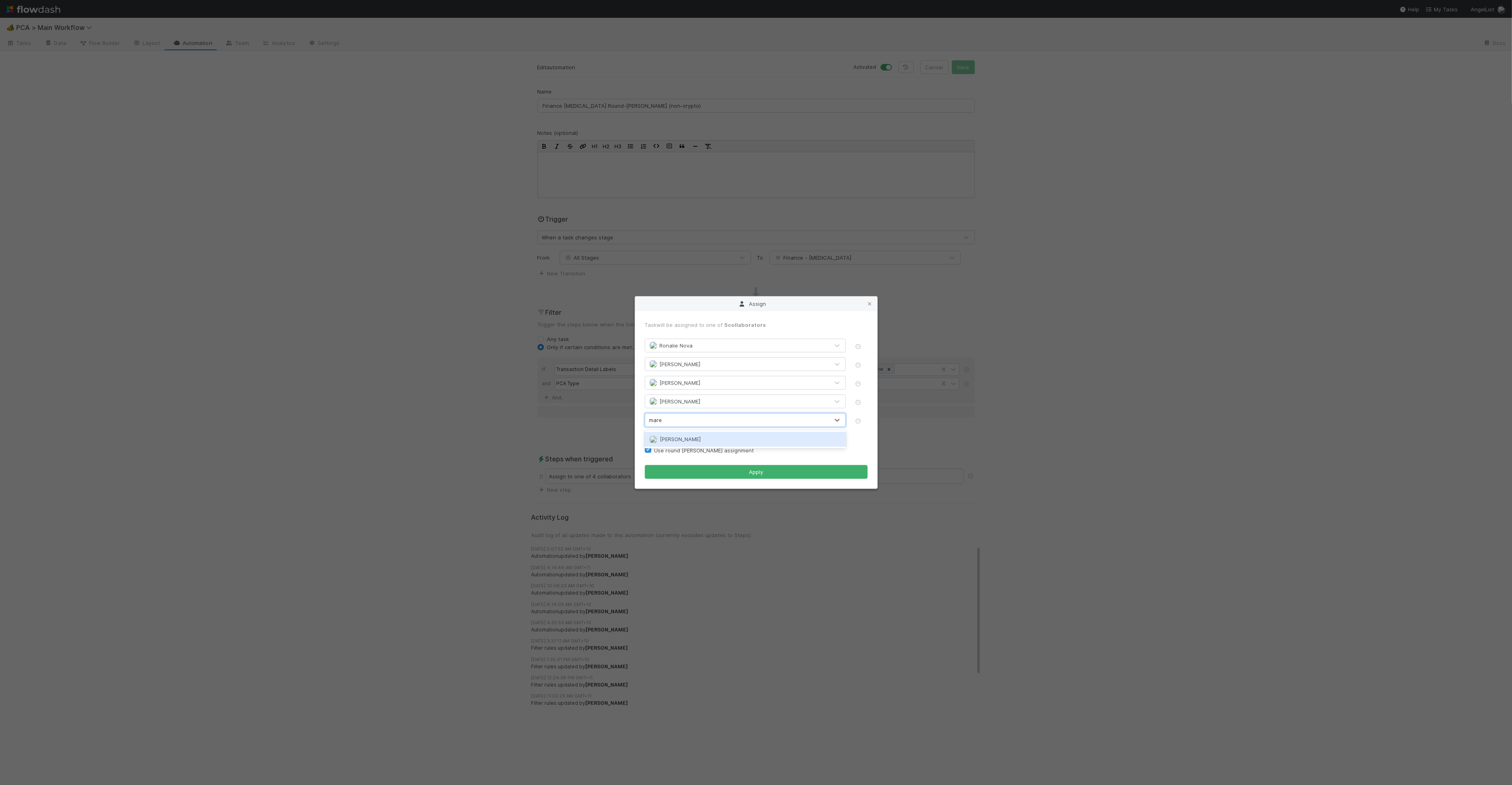
type input "[PERSON_NAME]"
click at [806, 480] on div "Task will be assigned to one of 5 collaborators [PERSON_NAME] [PERSON_NAME] [PE…" at bounding box center [756, 400] width 242 height 178
click at [804, 473] on button "Apply" at bounding box center [756, 472] width 223 height 13
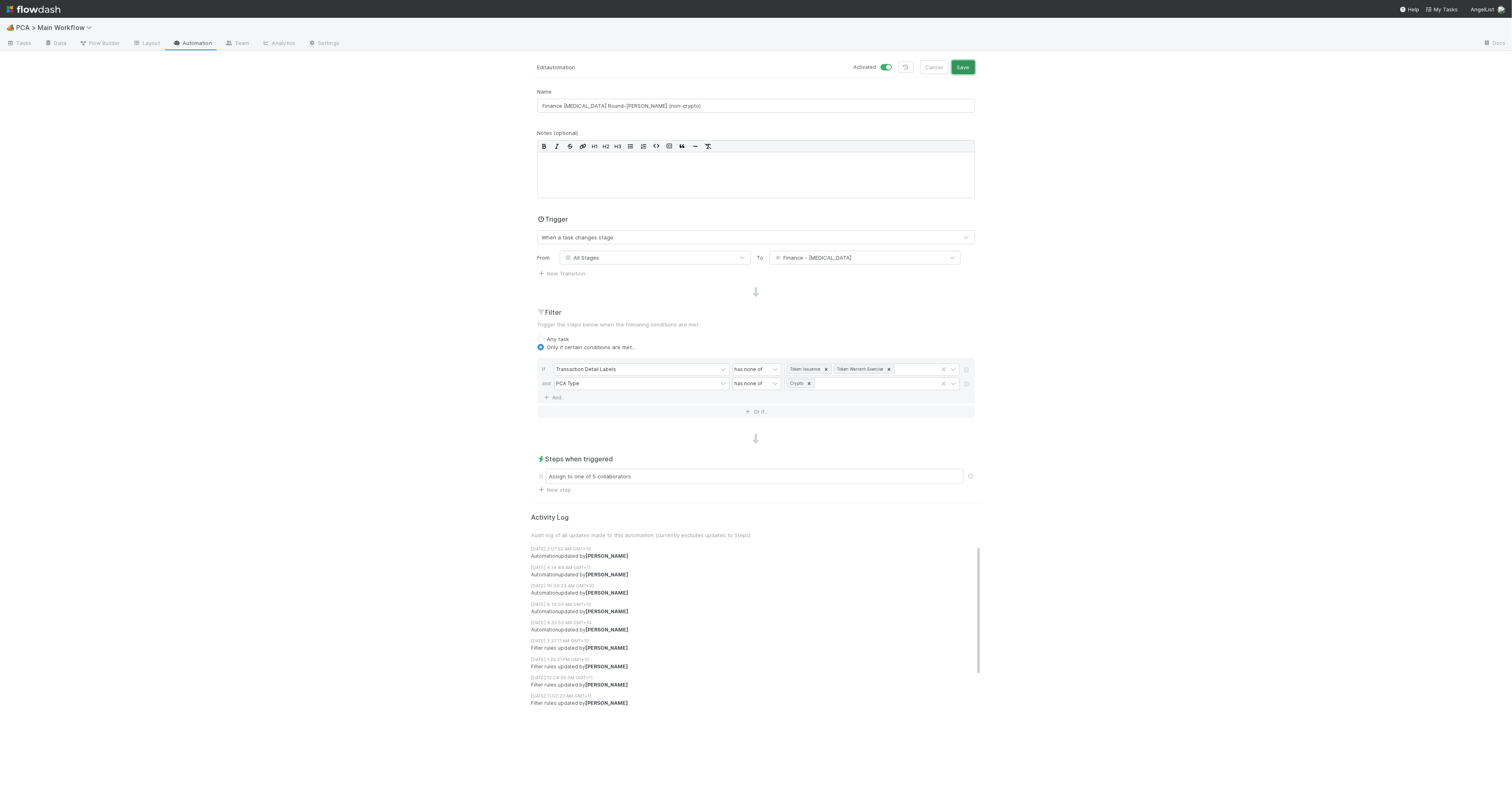
click at [972, 67] on button "Save" at bounding box center [963, 67] width 23 height 13
